Goal: Check status: Check status

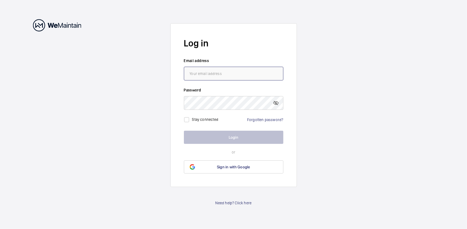
drag, startPoint x: 0, startPoint y: 0, endPoint x: 236, endPoint y: 74, distance: 246.8
click at [236, 74] on input "email" at bounding box center [234, 74] width 100 height 14
type input "[EMAIL_ADDRESS][DOMAIN_NAME]"
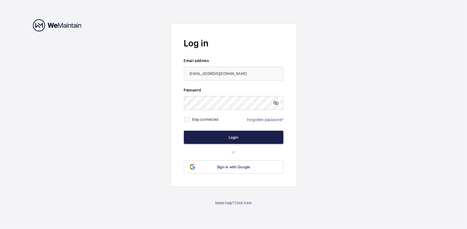
click at [239, 139] on button "Login" at bounding box center [234, 137] width 100 height 13
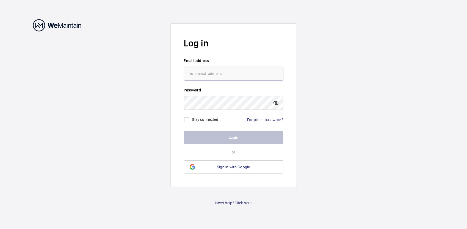
click at [238, 74] on input "email" at bounding box center [234, 74] width 100 height 14
type input "[EMAIL_ADDRESS][DOMAIN_NAME]"
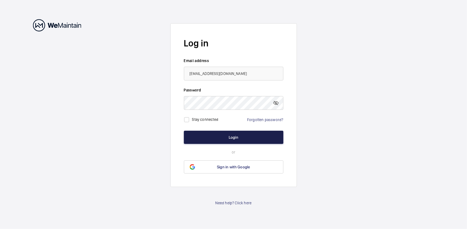
click at [225, 138] on button "Login" at bounding box center [234, 137] width 100 height 13
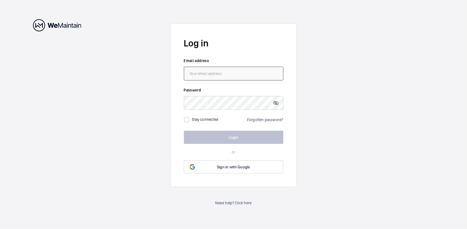
click at [246, 74] on input "email" at bounding box center [234, 74] width 100 height 14
type input "[EMAIL_ADDRESS][DOMAIN_NAME]"
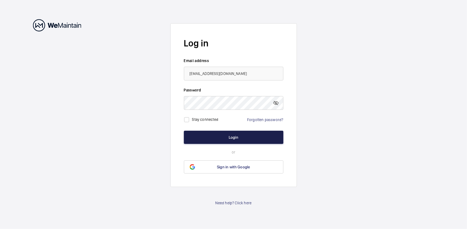
click at [234, 139] on button "Login" at bounding box center [234, 137] width 100 height 13
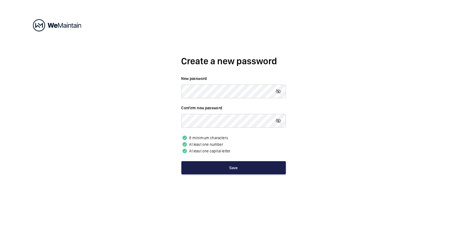
click at [228, 167] on button "Save" at bounding box center [234, 168] width 105 height 13
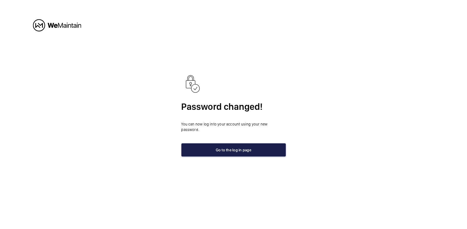
click at [240, 149] on button "Go to the log in page" at bounding box center [234, 150] width 105 height 13
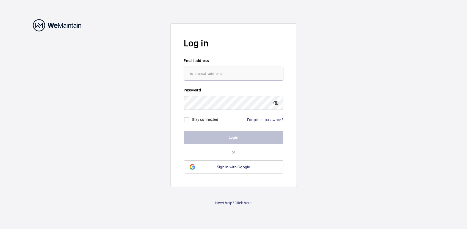
click at [228, 75] on input "email" at bounding box center [234, 74] width 100 height 14
type input "[EMAIL_ADDRESS][DOMAIN_NAME]"
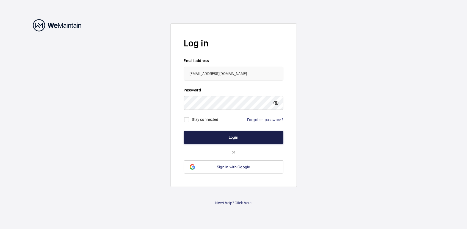
click at [232, 138] on button "Login" at bounding box center [234, 137] width 100 height 13
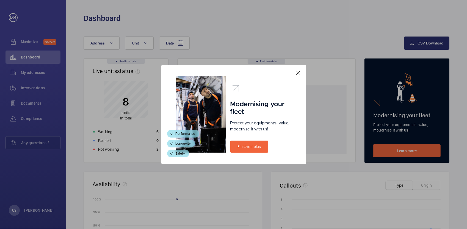
click at [298, 71] on mat-icon at bounding box center [298, 73] width 7 height 7
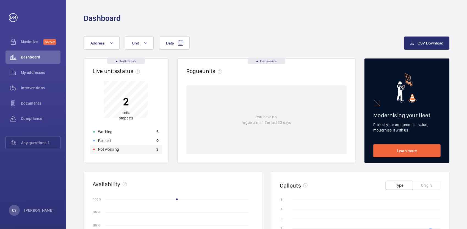
click at [111, 150] on p "Not working" at bounding box center [108, 150] width 21 height 6
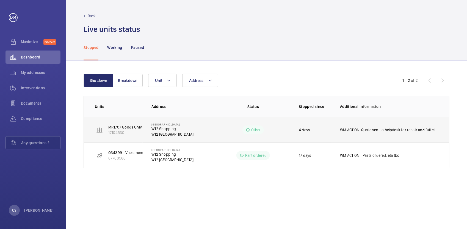
click at [125, 127] on p "MR1707 Goods Only Lift (2FLR)" at bounding box center [134, 128] width 52 height 6
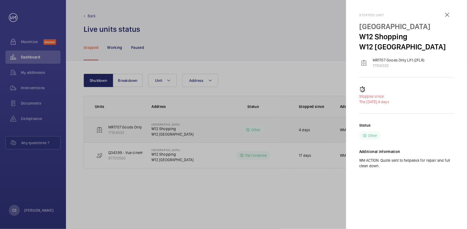
click at [125, 127] on div at bounding box center [233, 114] width 467 height 229
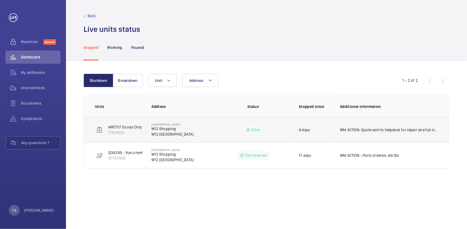
click at [125, 127] on div at bounding box center [233, 114] width 467 height 229
click at [125, 127] on p "MR1707 Goods Only Lift (2FLR)" at bounding box center [134, 128] width 52 height 6
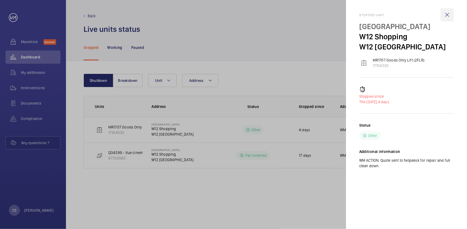
click at [448, 14] on wm-front-icon-button at bounding box center [447, 14] width 13 height 13
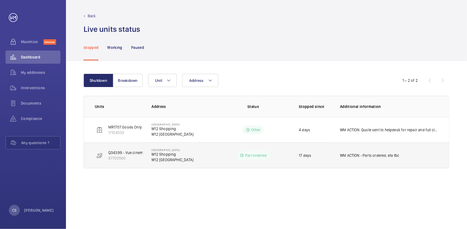
click at [148, 154] on td "W12 Shopping Centre W12 Shopping W12 8PP LONDON" at bounding box center [180, 156] width 74 height 26
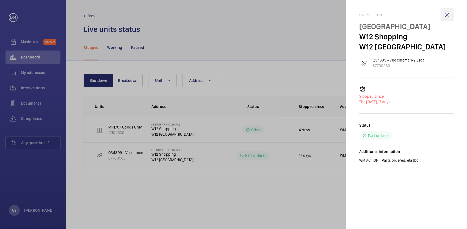
click at [449, 16] on wm-front-icon-button at bounding box center [447, 14] width 13 height 13
